Goal: Transaction & Acquisition: Subscribe to service/newsletter

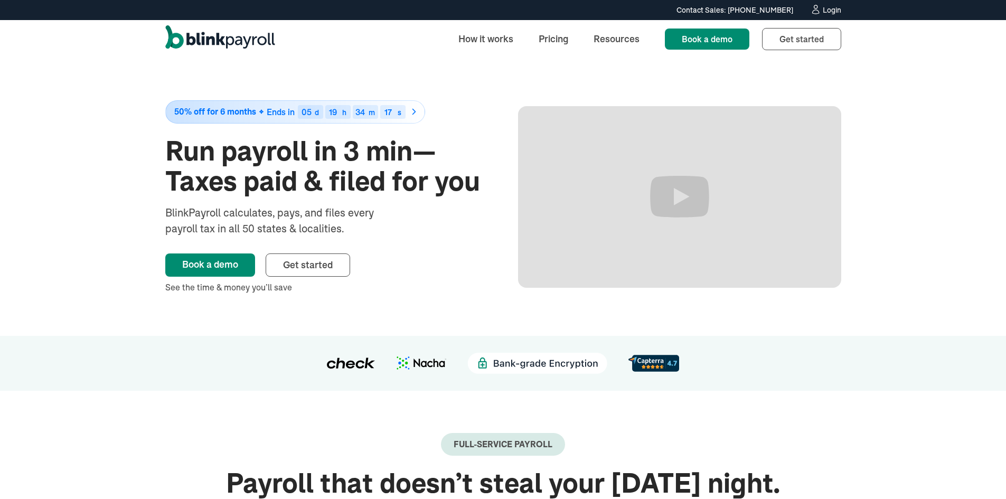
click at [825, 7] on div "Login" at bounding box center [832, 9] width 18 height 7
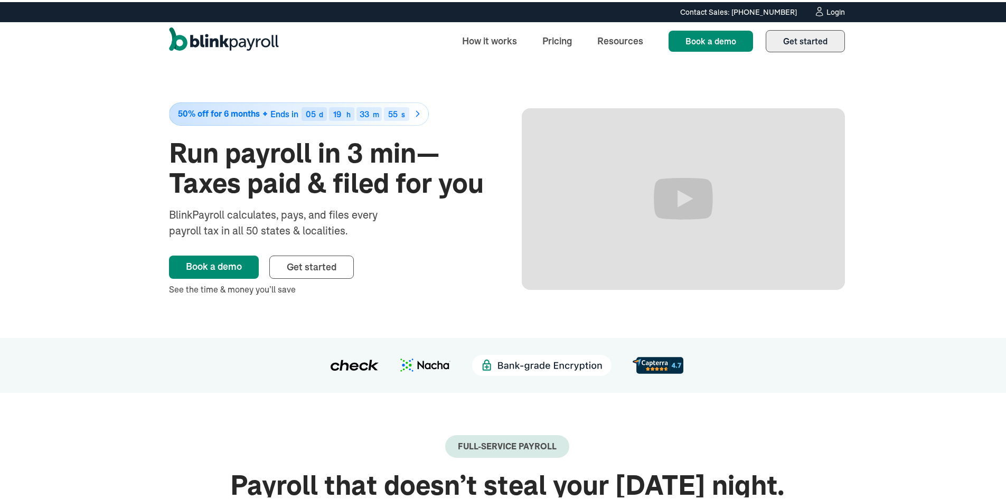
click at [807, 45] on link "Get started Sign up" at bounding box center [805, 39] width 79 height 22
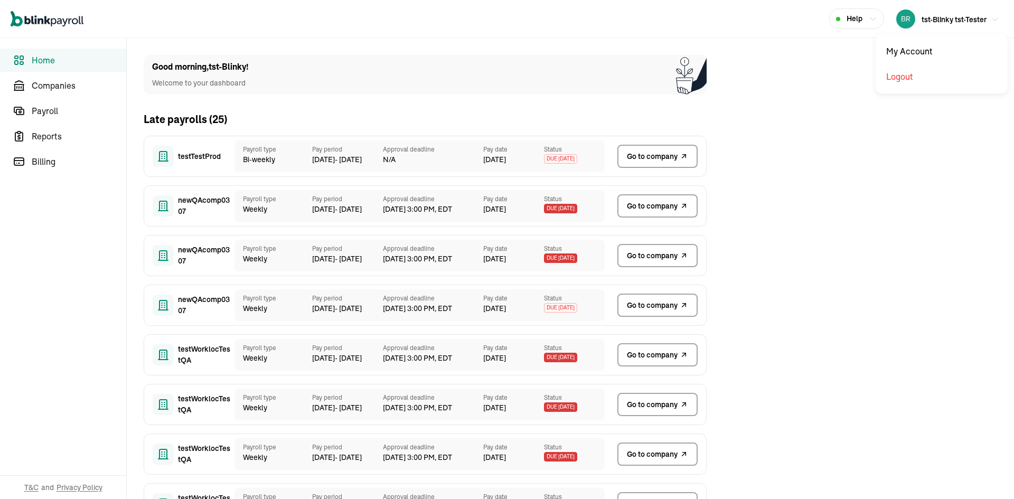
click at [947, 27] on div "tst-Blinky tst-Tester" at bounding box center [941, 19] width 90 height 19
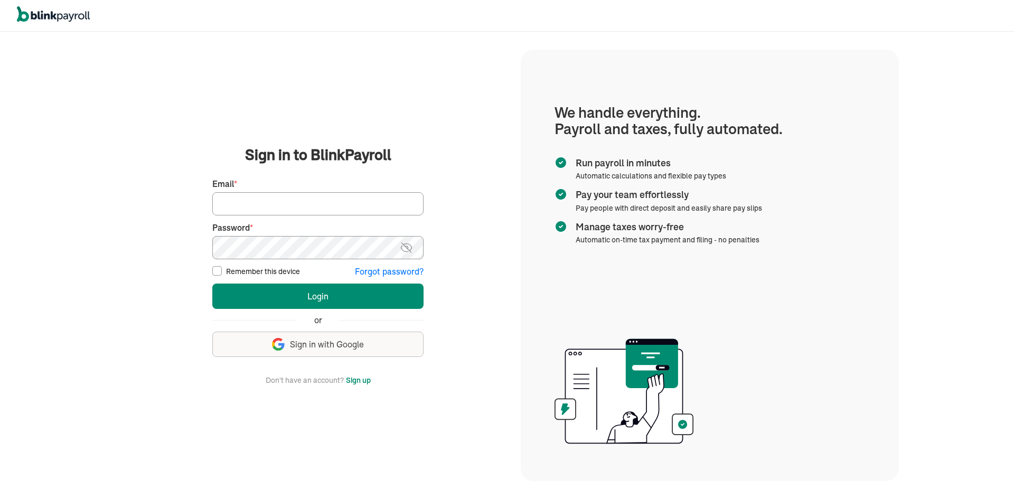
click at [329, 343] on span "Sign in with Google" at bounding box center [327, 344] width 74 height 12
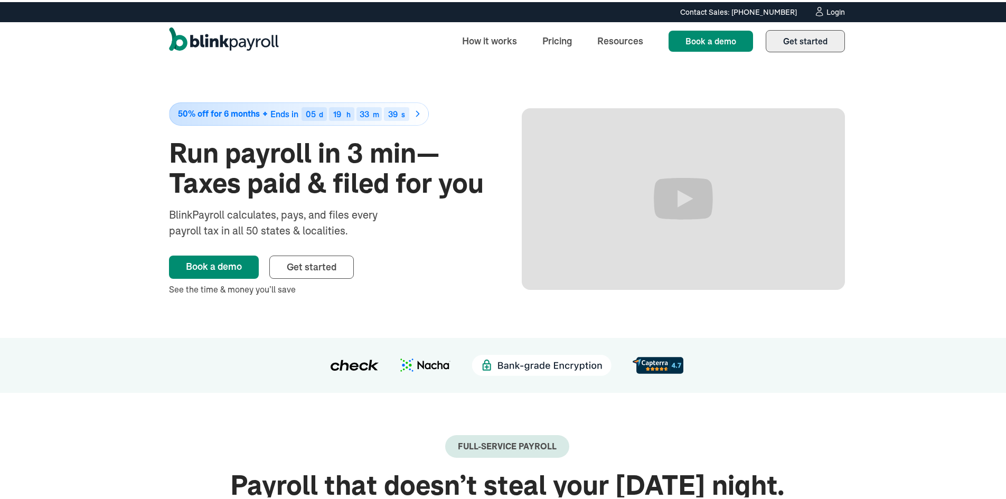
click at [805, 43] on span "Get started" at bounding box center [805, 39] width 44 height 11
click at [832, 12] on div "Login" at bounding box center [835, 9] width 18 height 7
click at [553, 38] on link "Pricing" at bounding box center [557, 38] width 46 height 23
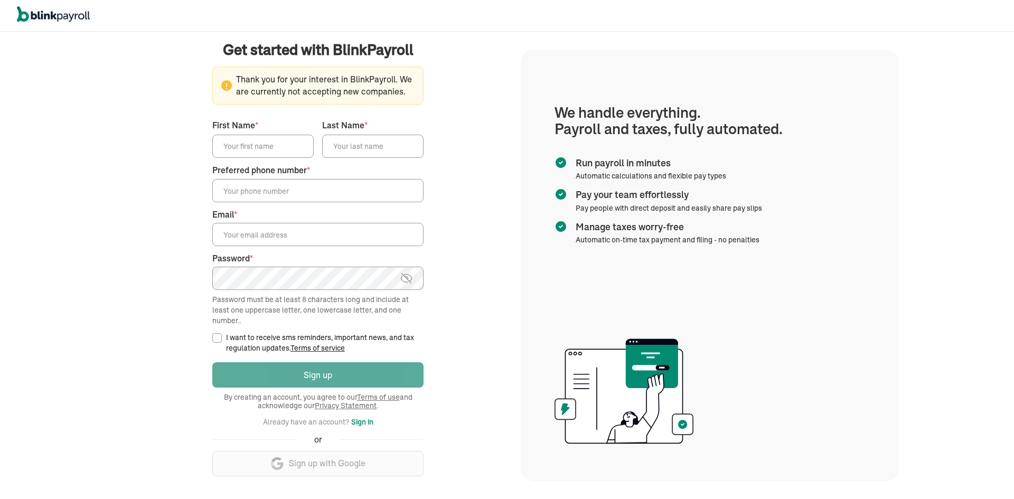
click at [336, 362] on div "Login Sign up By creating an account, you agree to our Terms of use and acknowl…" at bounding box center [317, 423] width 211 height 127
click at [254, 138] on input "First Name *" at bounding box center [262, 146] width 101 height 23
type input "test"
click at [241, 144] on input "test" at bounding box center [262, 146] width 101 height 23
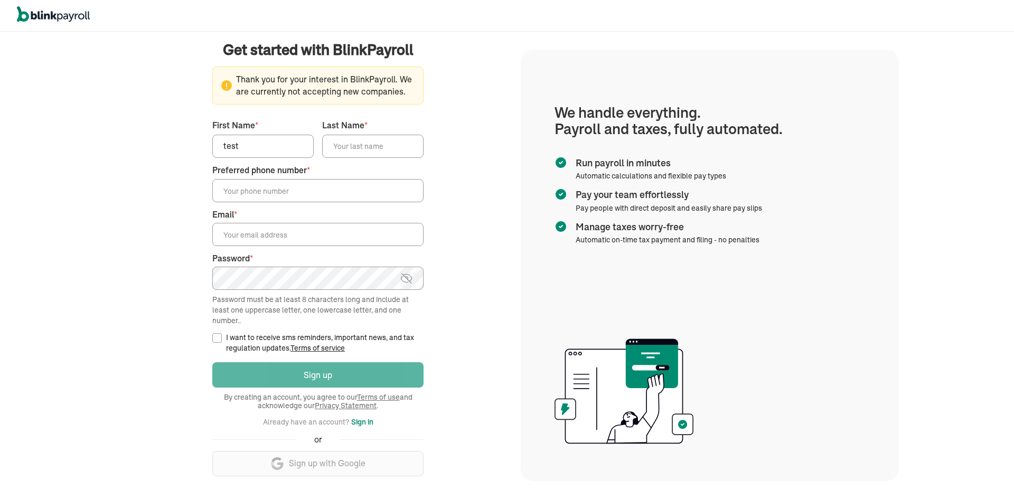
click at [241, 144] on input "test" at bounding box center [262, 146] width 101 height 23
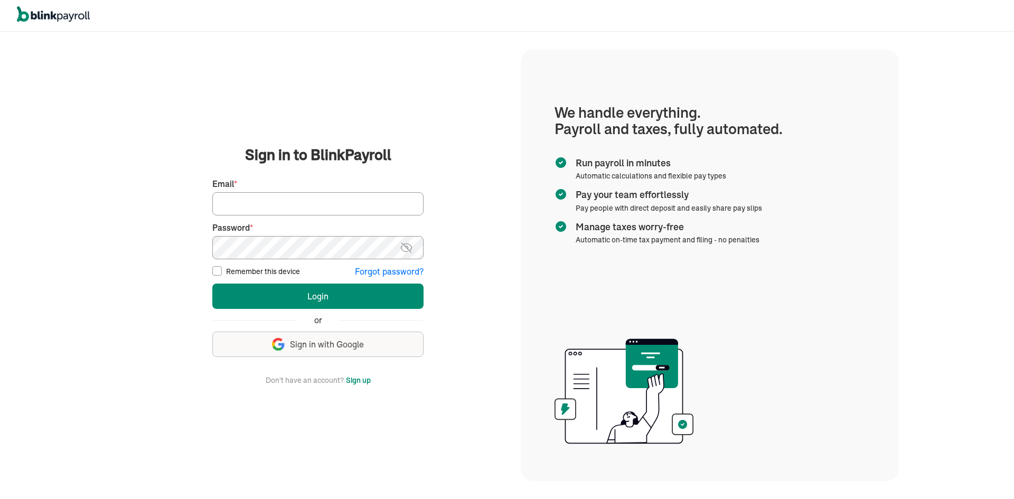
click at [356, 382] on button "Sign up" at bounding box center [358, 380] width 25 height 13
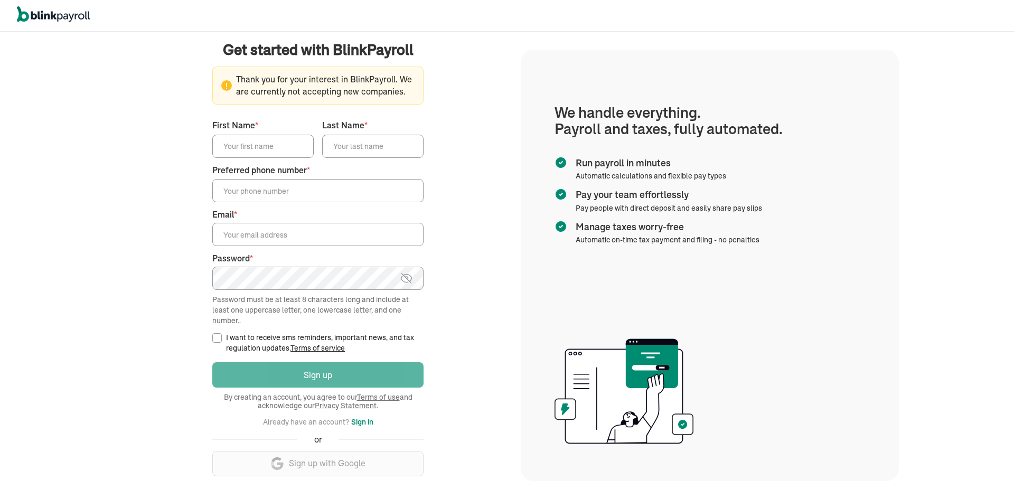
click at [354, 470] on div "Login Sign up By creating an account, you agree to our Terms of use and acknowl…" at bounding box center [317, 423] width 211 height 127
click at [353, 468] on div "Login Sign up By creating an account, you agree to our Terms of use and acknowl…" at bounding box center [317, 423] width 211 height 127
click at [360, 421] on button "Sign in" at bounding box center [362, 421] width 22 height 13
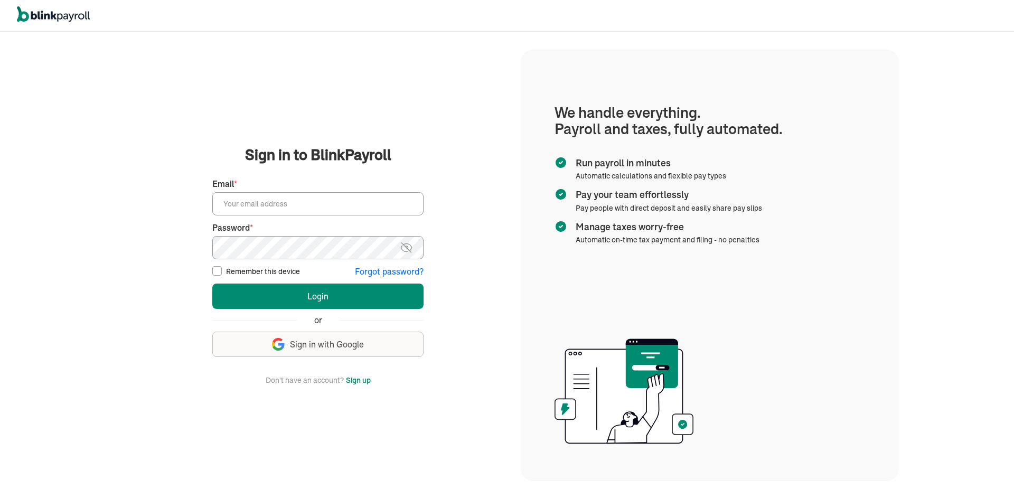
click at [269, 196] on input "Email *" at bounding box center [317, 203] width 211 height 23
click at [386, 272] on button "Forgot password?" at bounding box center [389, 272] width 69 height 12
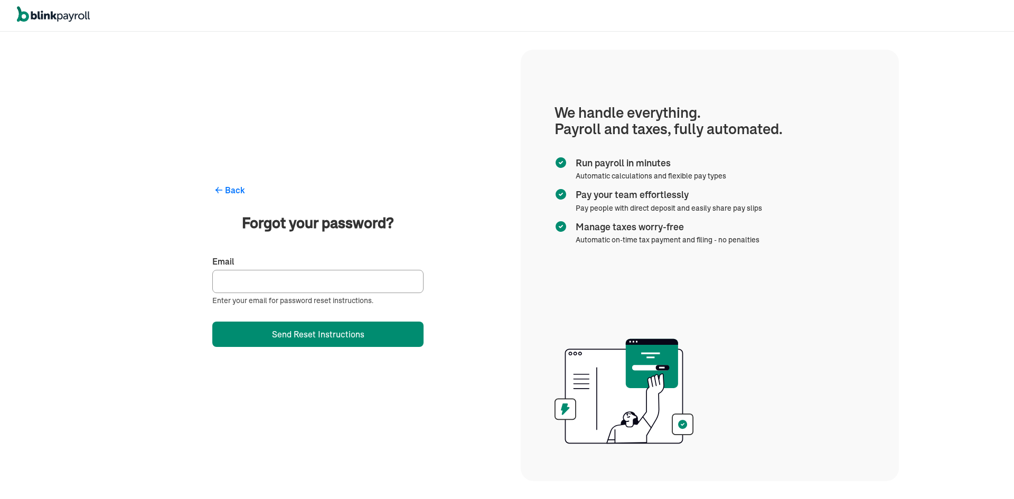
click at [226, 184] on span "Back" at bounding box center [235, 190] width 20 height 13
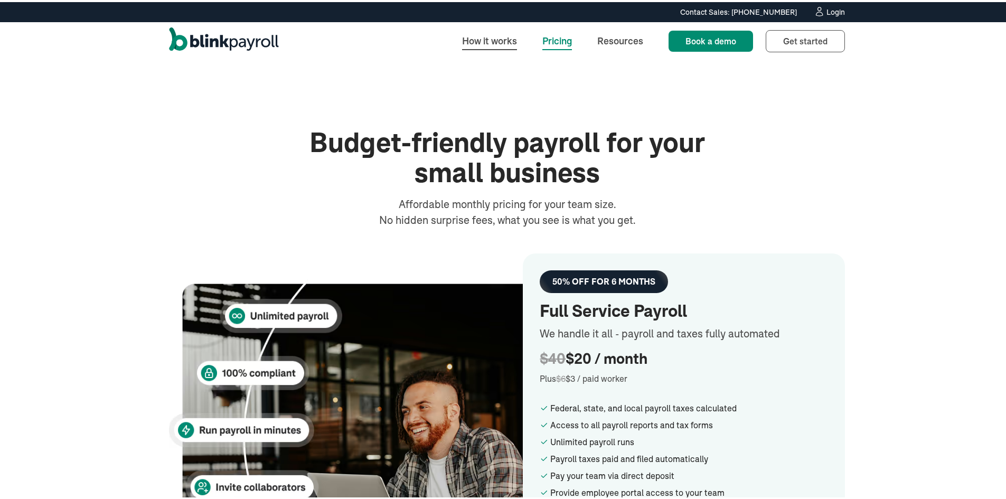
click at [505, 51] on div "How it works Pricing Resources Book a demo Book a demo Get started Sign up" at bounding box center [507, 39] width 718 height 38
click at [500, 45] on link "How it works" at bounding box center [490, 38] width 72 height 23
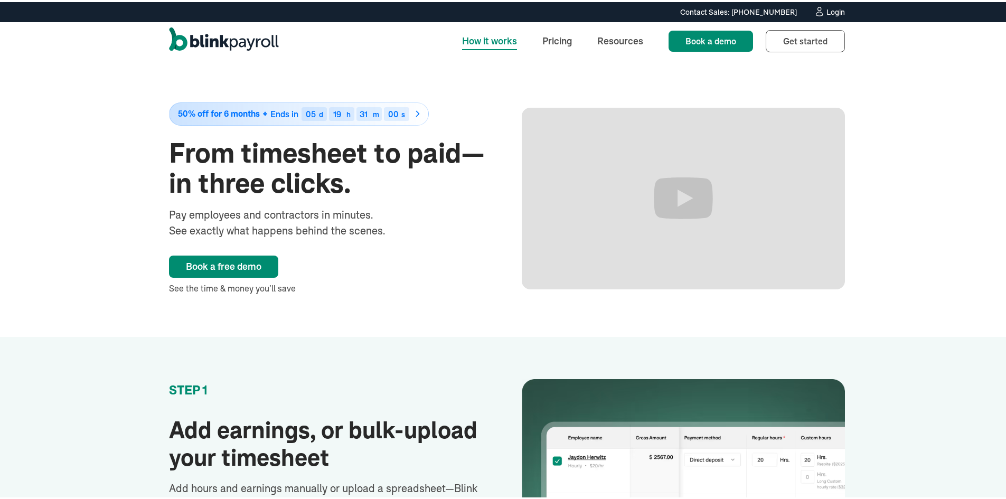
click at [242, 276] on div at bounding box center [330, 278] width 323 height 4
click at [241, 267] on link "Book a free demo" at bounding box center [223, 264] width 109 height 22
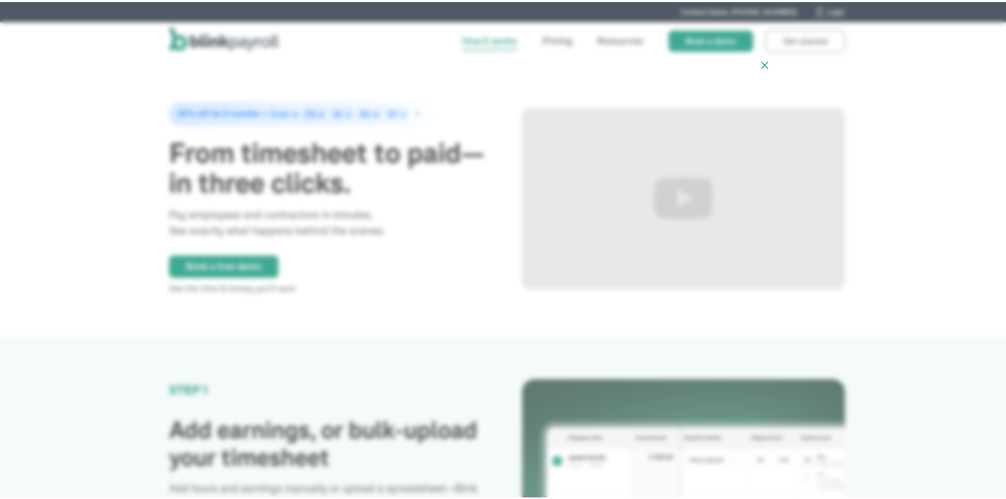
scroll to position [7, 0]
click at [758, 56] on icon at bounding box center [764, 55] width 13 height 13
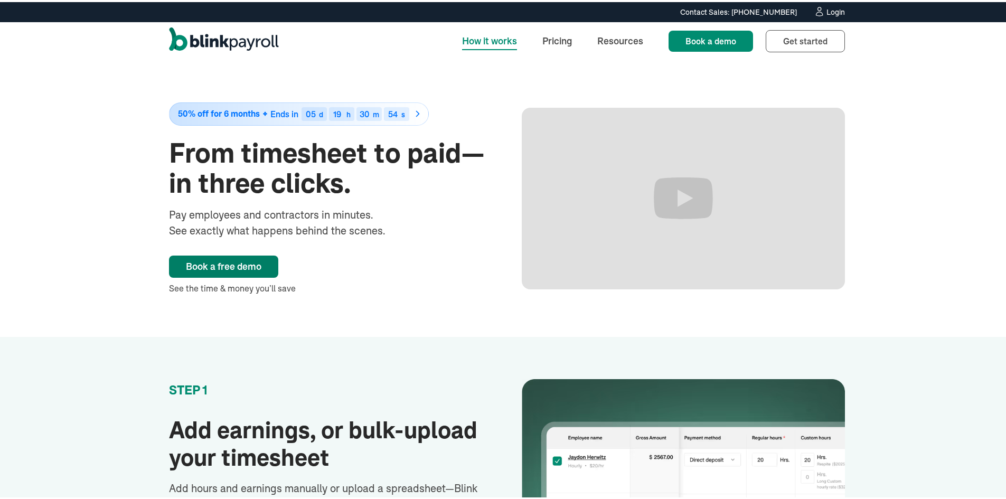
click at [229, 264] on link "Book a free demo" at bounding box center [223, 264] width 109 height 22
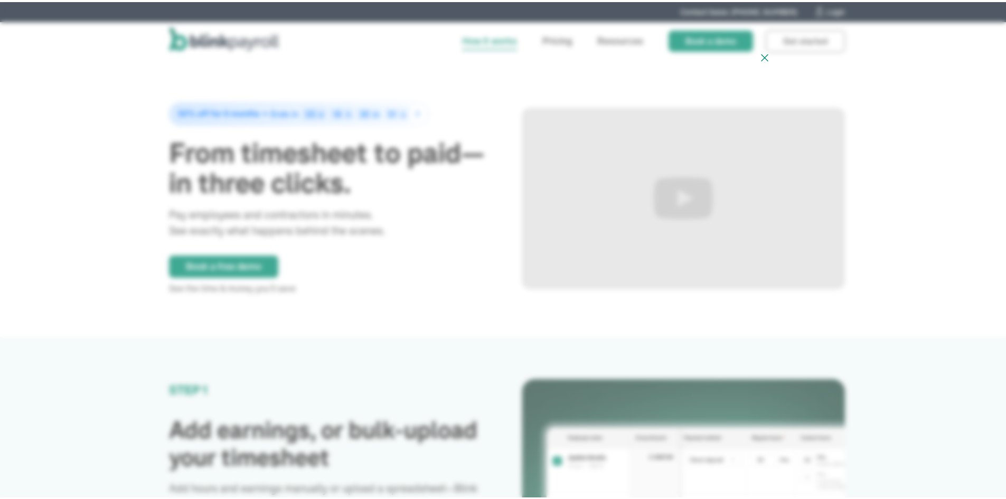
click at [759, 56] on icon at bounding box center [764, 55] width 13 height 13
